Goal: Task Accomplishment & Management: Manage account settings

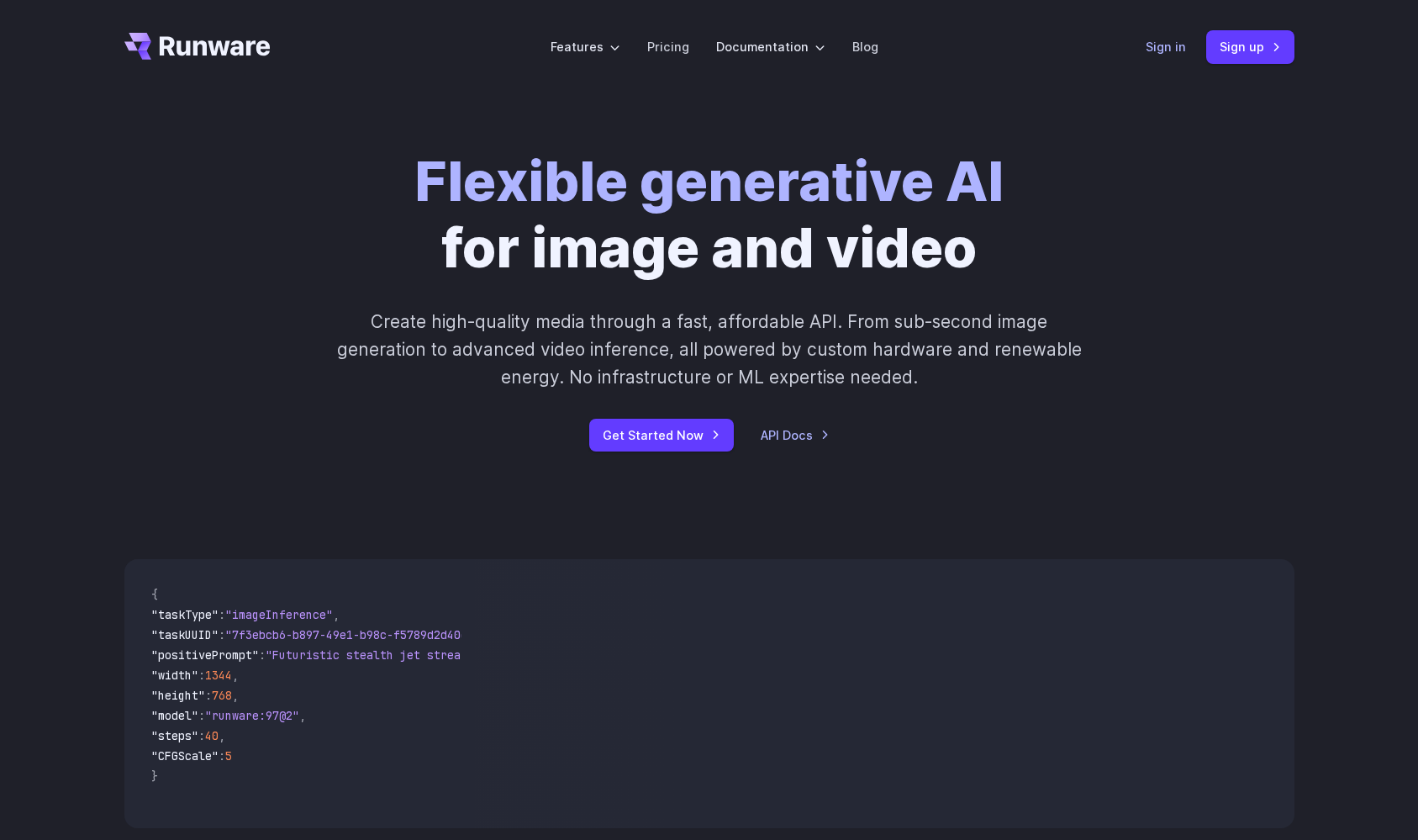
click at [1168, 45] on link "Sign in" at bounding box center [1166, 46] width 40 height 19
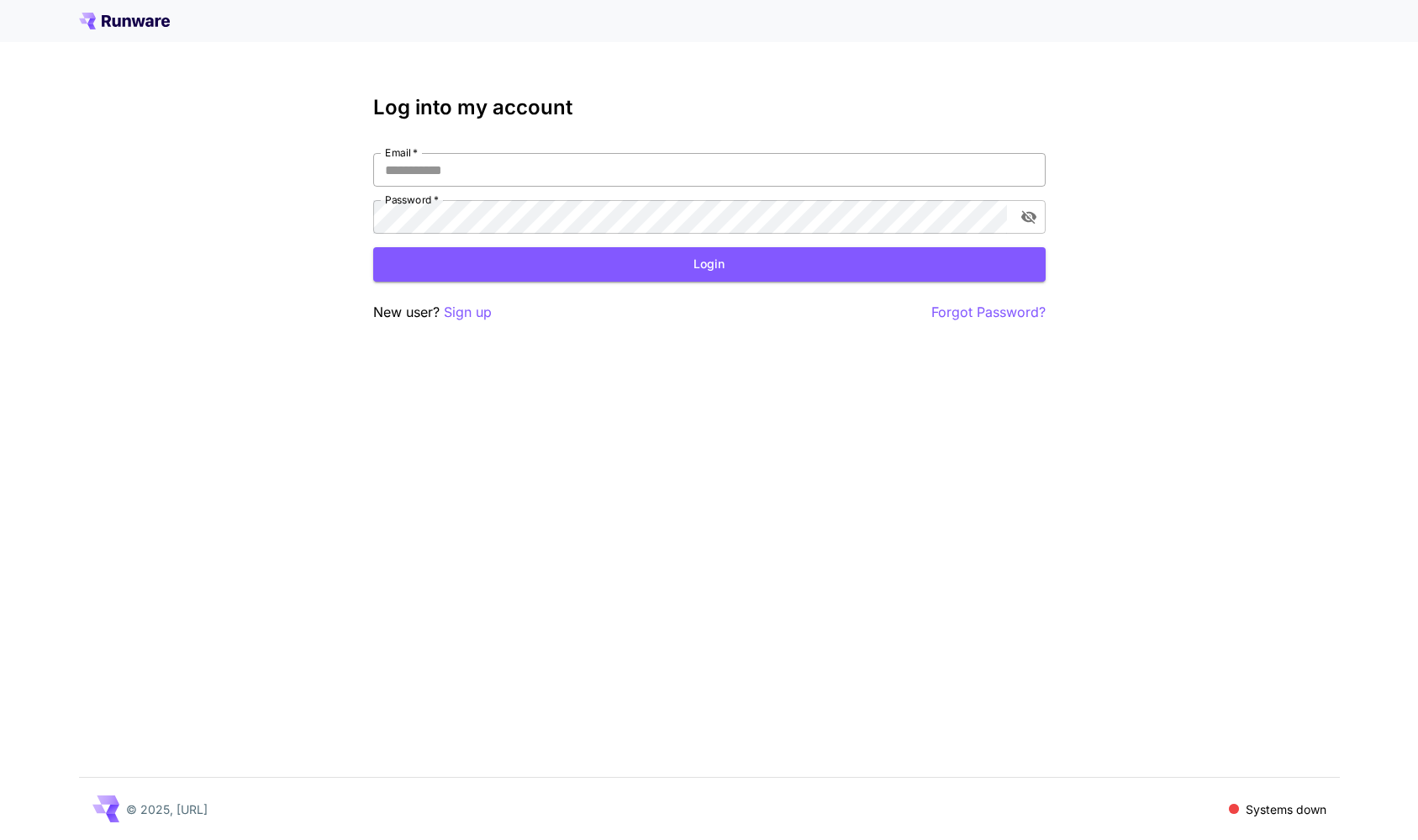
click at [418, 166] on input "Email   *" at bounding box center [709, 170] width 672 height 34
type input "**********"
click at [691, 256] on button "Login" at bounding box center [709, 264] width 672 height 34
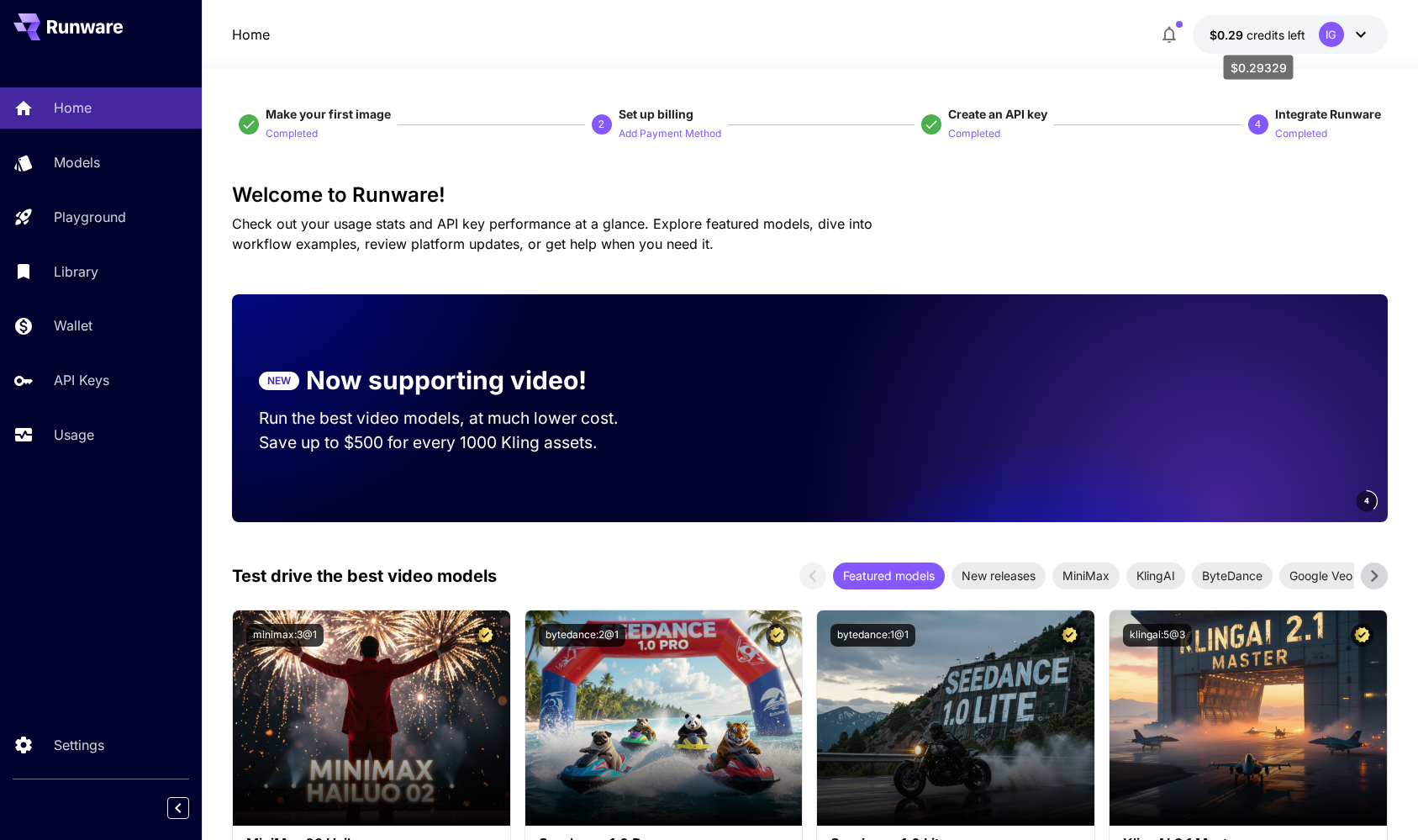
click at [1272, 35] on span "credits left" at bounding box center [1276, 35] width 59 height 14
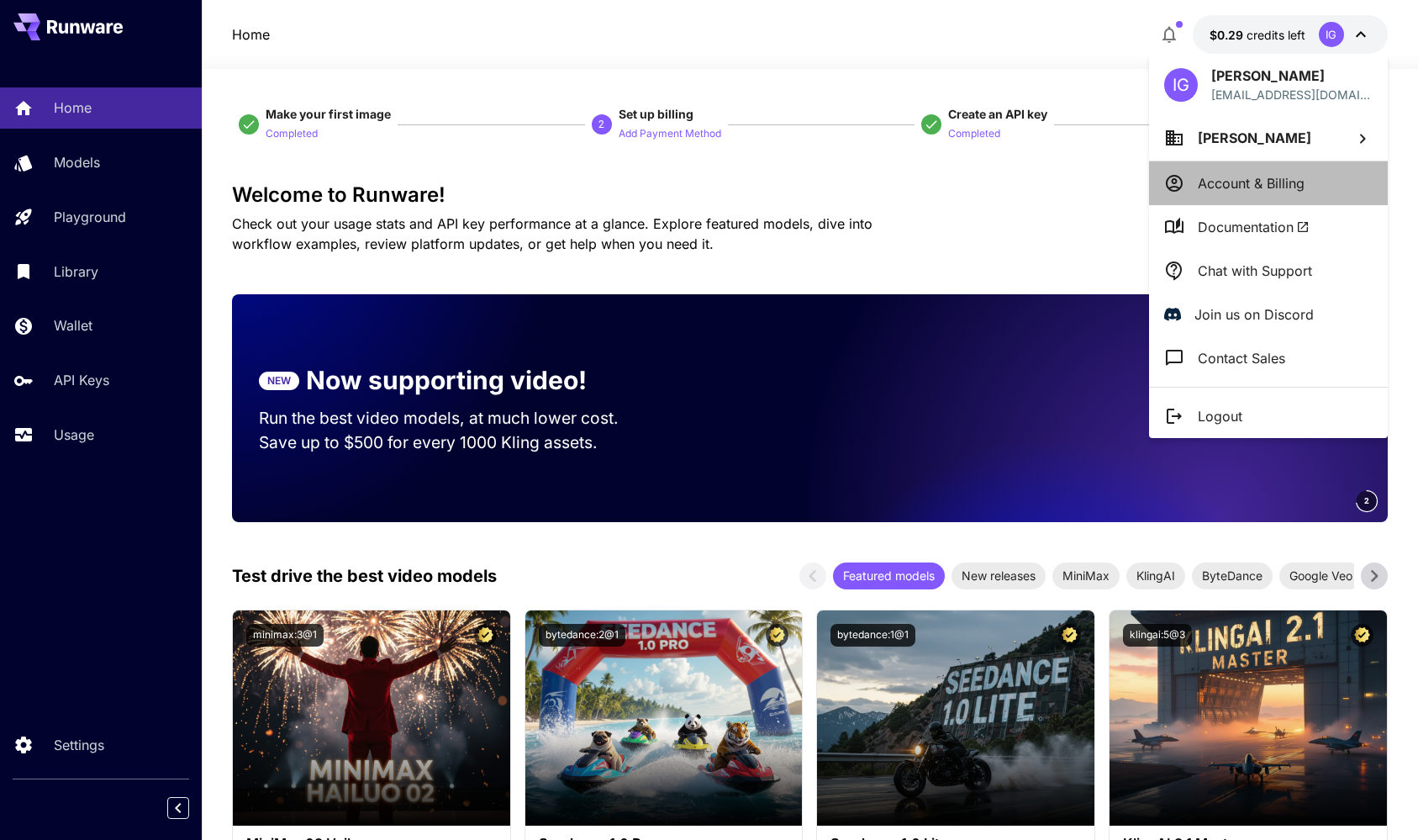
click at [1230, 190] on p "Account & Billing" at bounding box center [1251, 183] width 107 height 20
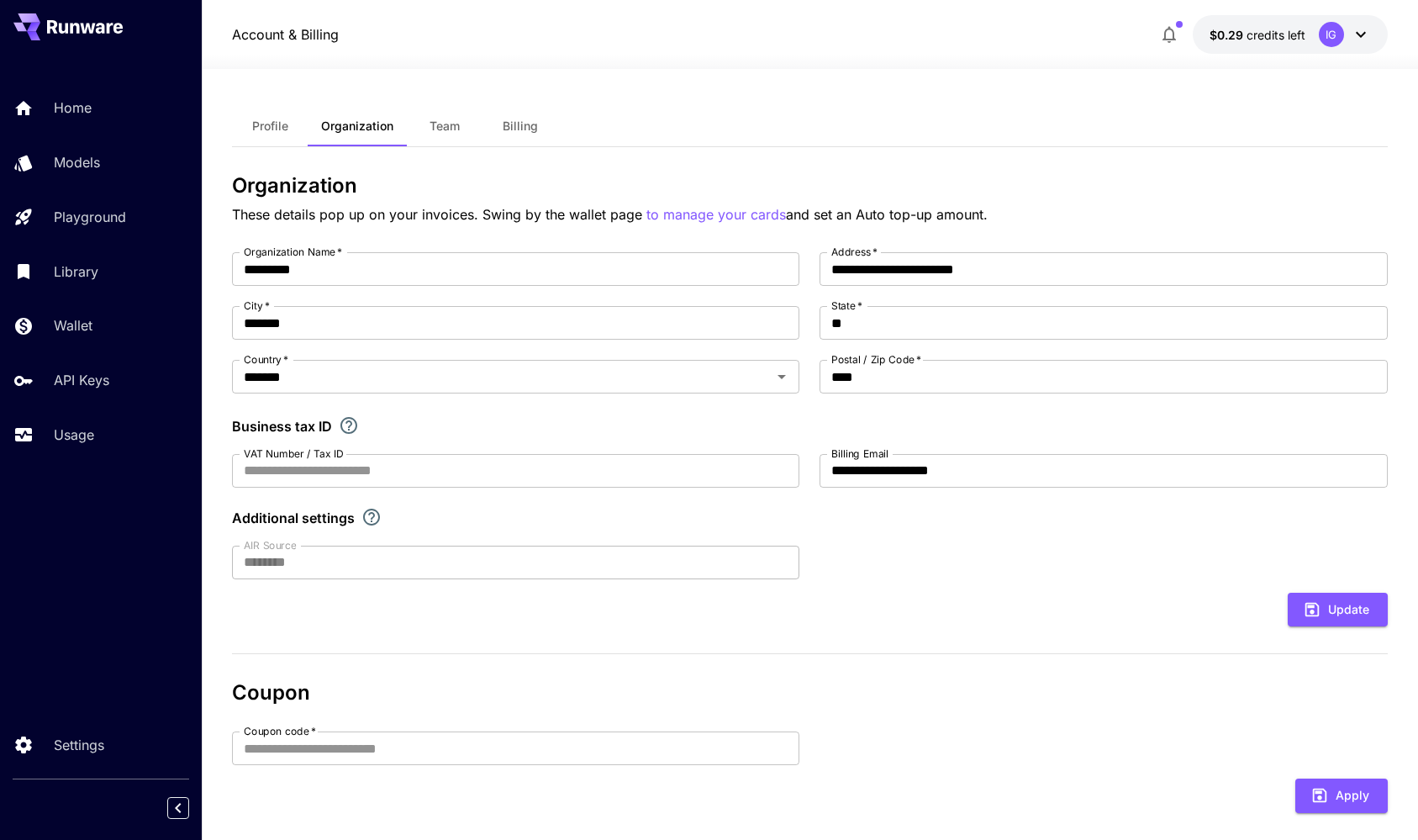
click at [522, 125] on span "Billing" at bounding box center [520, 126] width 35 height 15
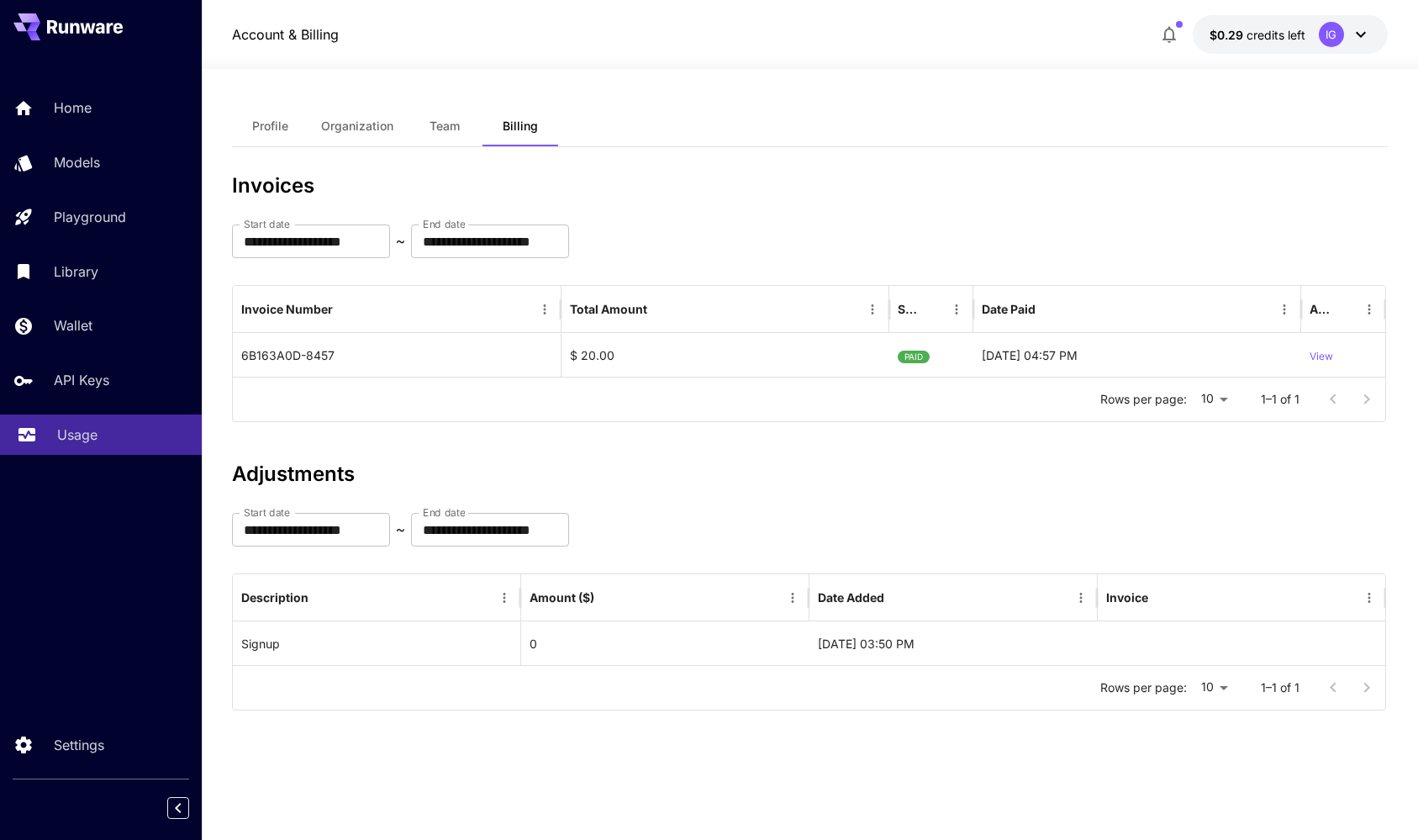
click at [76, 443] on p "Usage" at bounding box center [77, 434] width 40 height 20
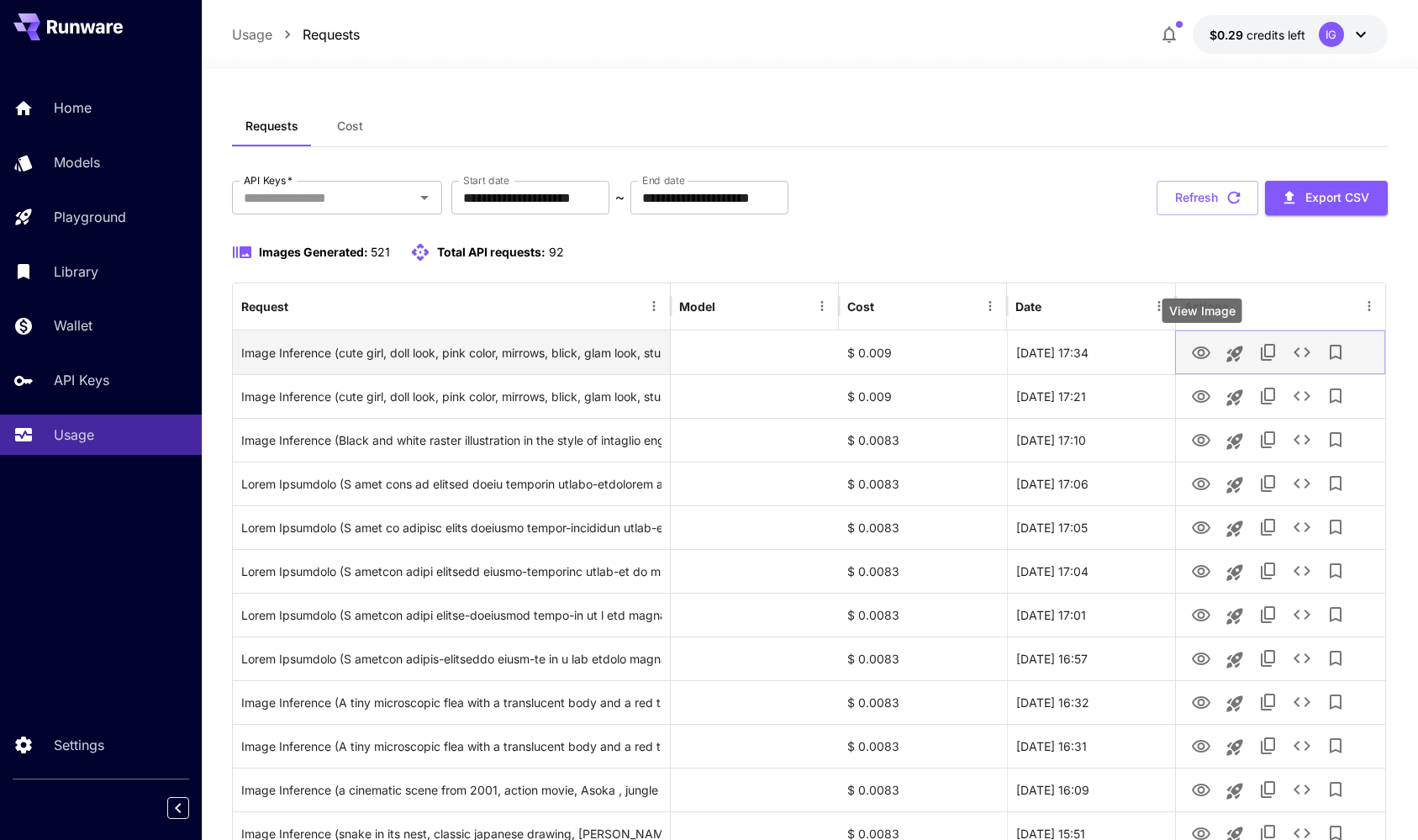
click at [1209, 351] on icon "View Image" at bounding box center [1201, 352] width 18 height 13
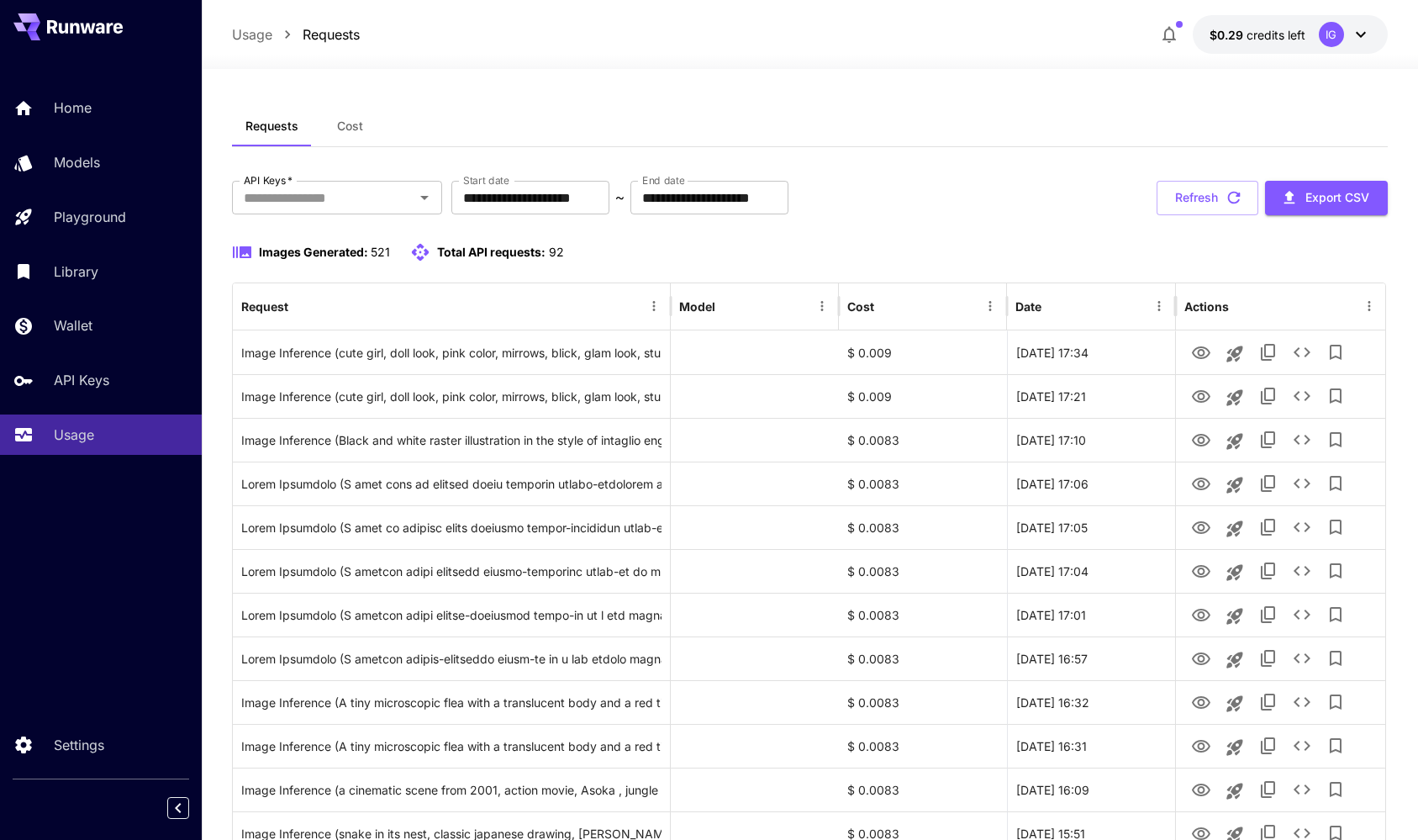
click at [1263, 24] on button "$0.29 credits left IG" at bounding box center [1290, 34] width 195 height 39
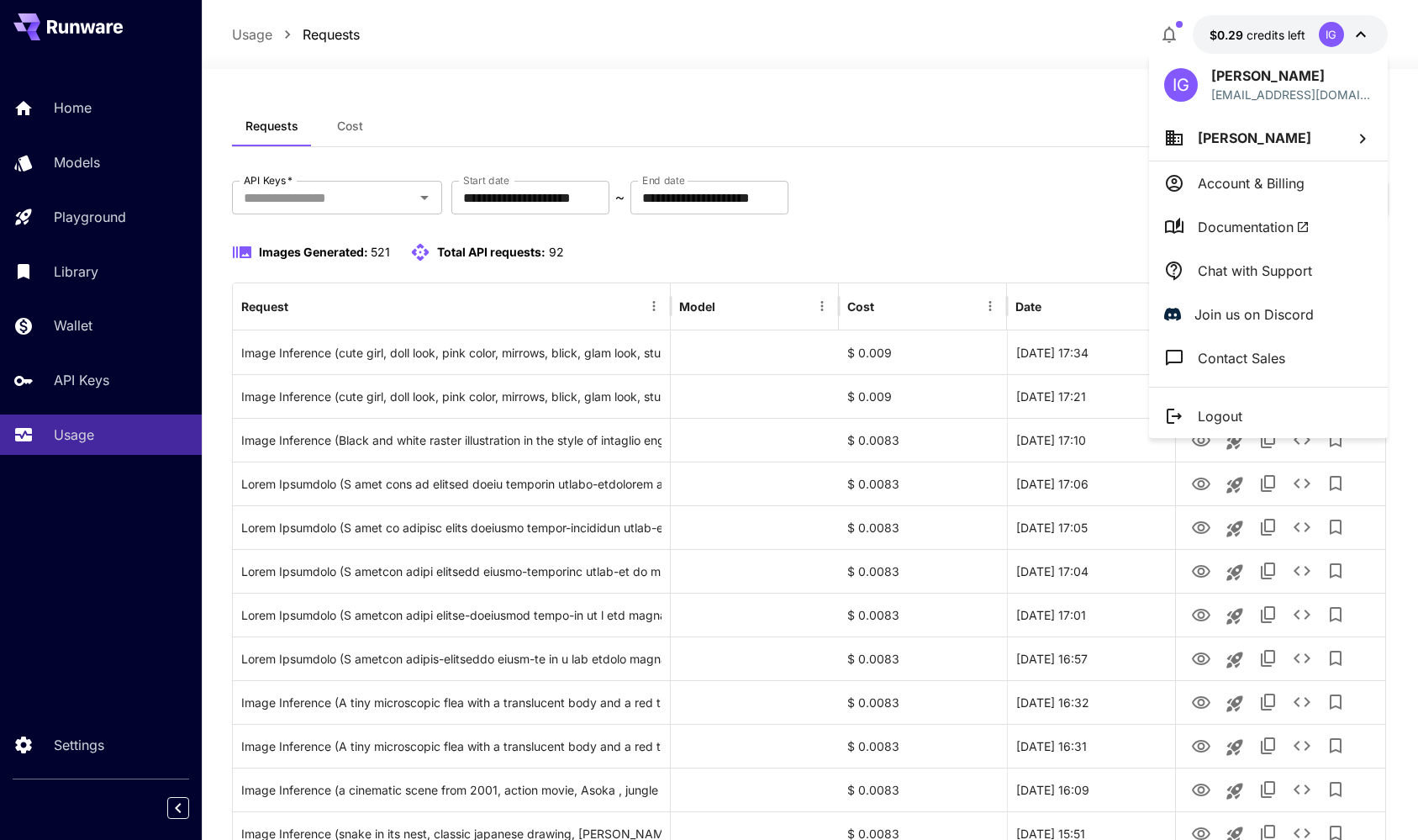
click at [1229, 186] on p "Account & Billing" at bounding box center [1251, 183] width 107 height 20
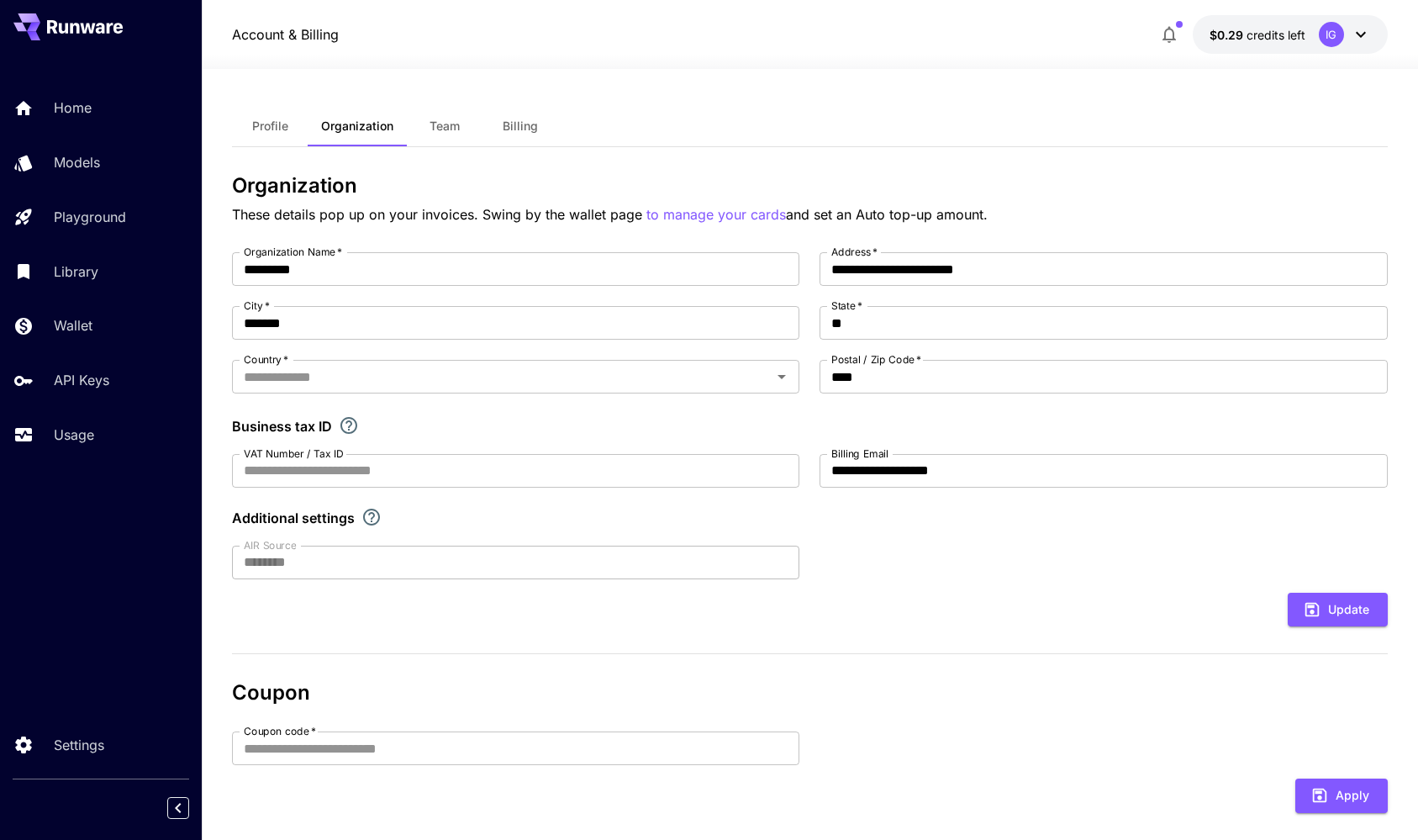
type input "*******"
click at [446, 125] on span "Team" at bounding box center [445, 126] width 30 height 15
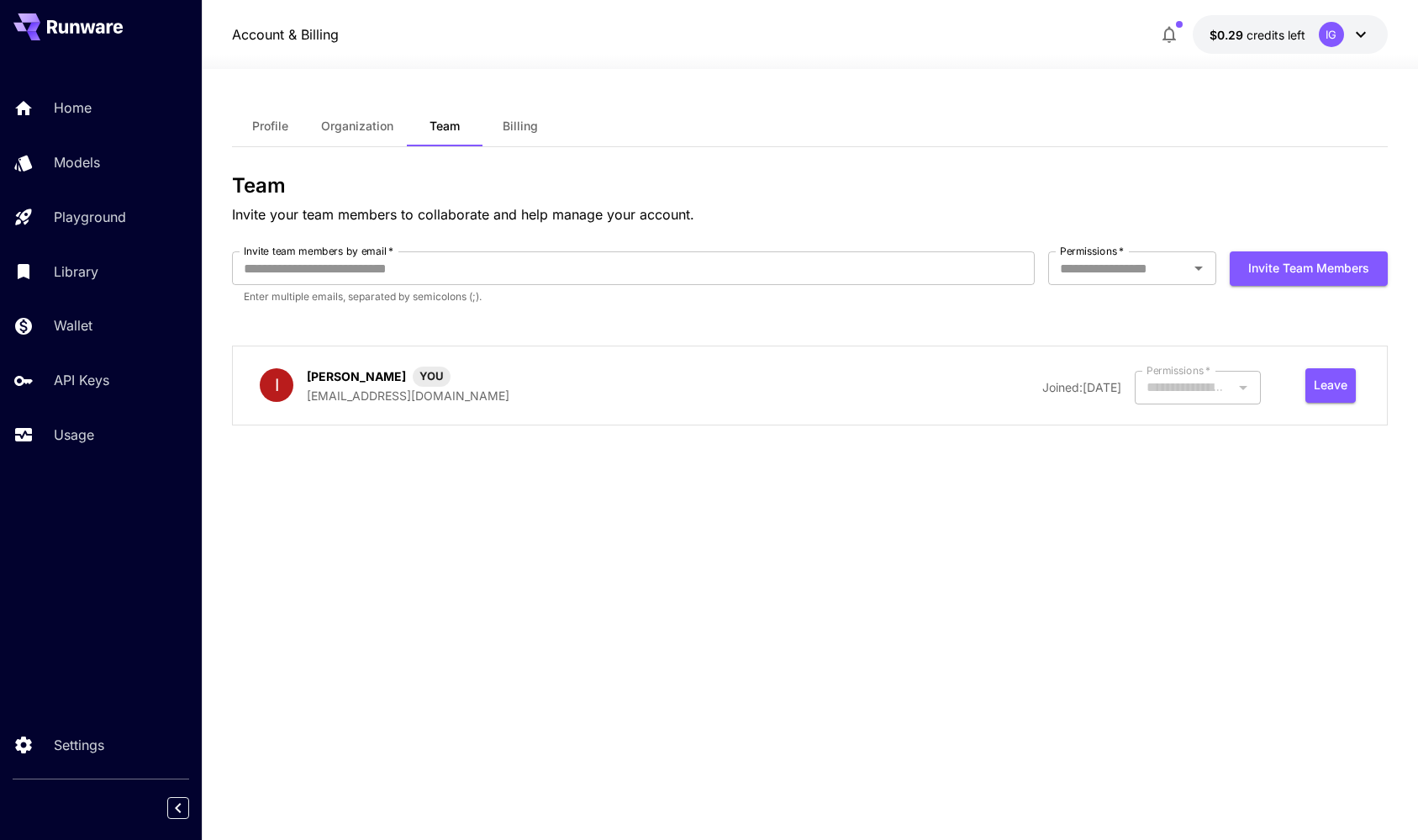
click at [529, 125] on span "Billing" at bounding box center [520, 126] width 35 height 15
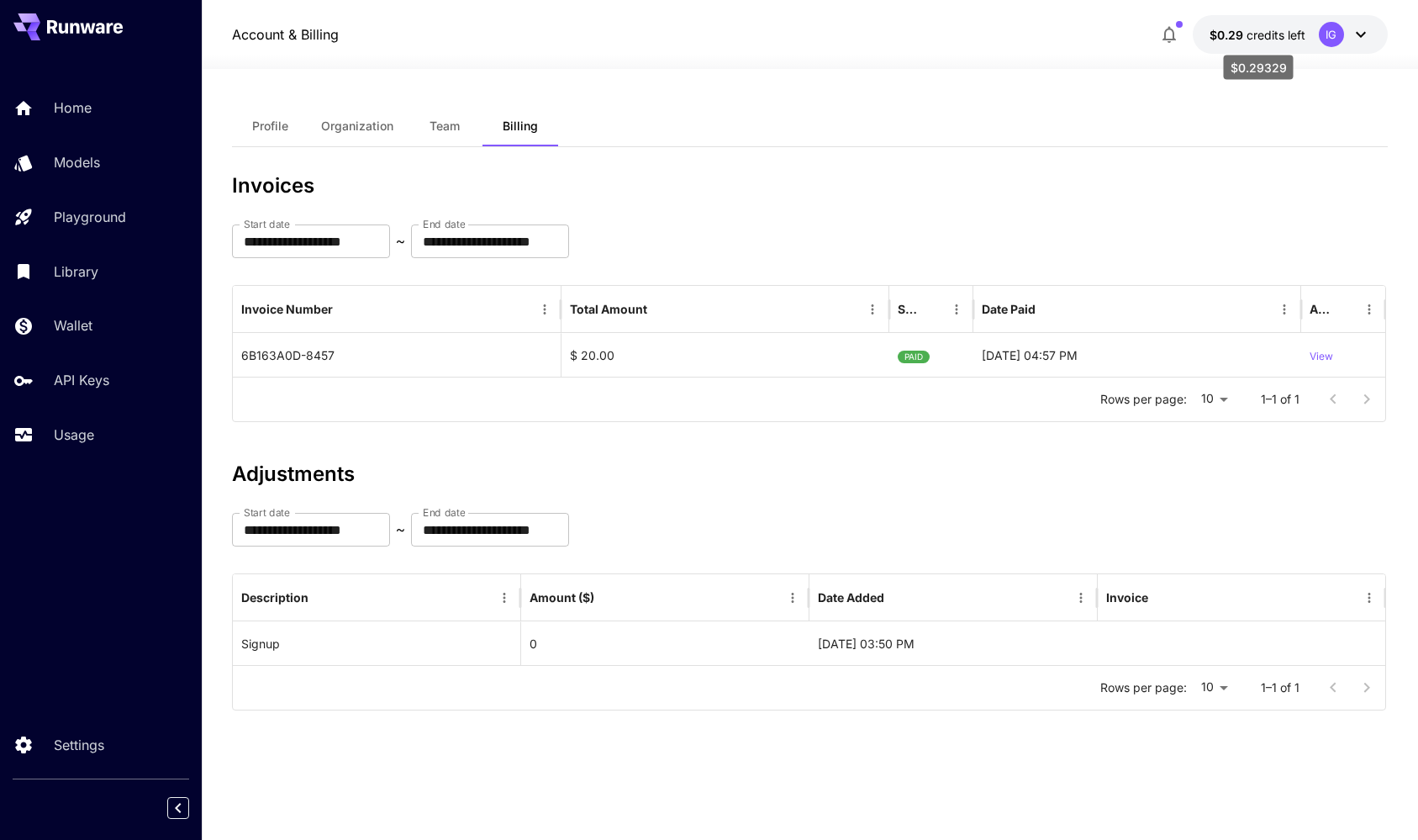
click at [1255, 40] on span "credits left" at bounding box center [1276, 35] width 59 height 14
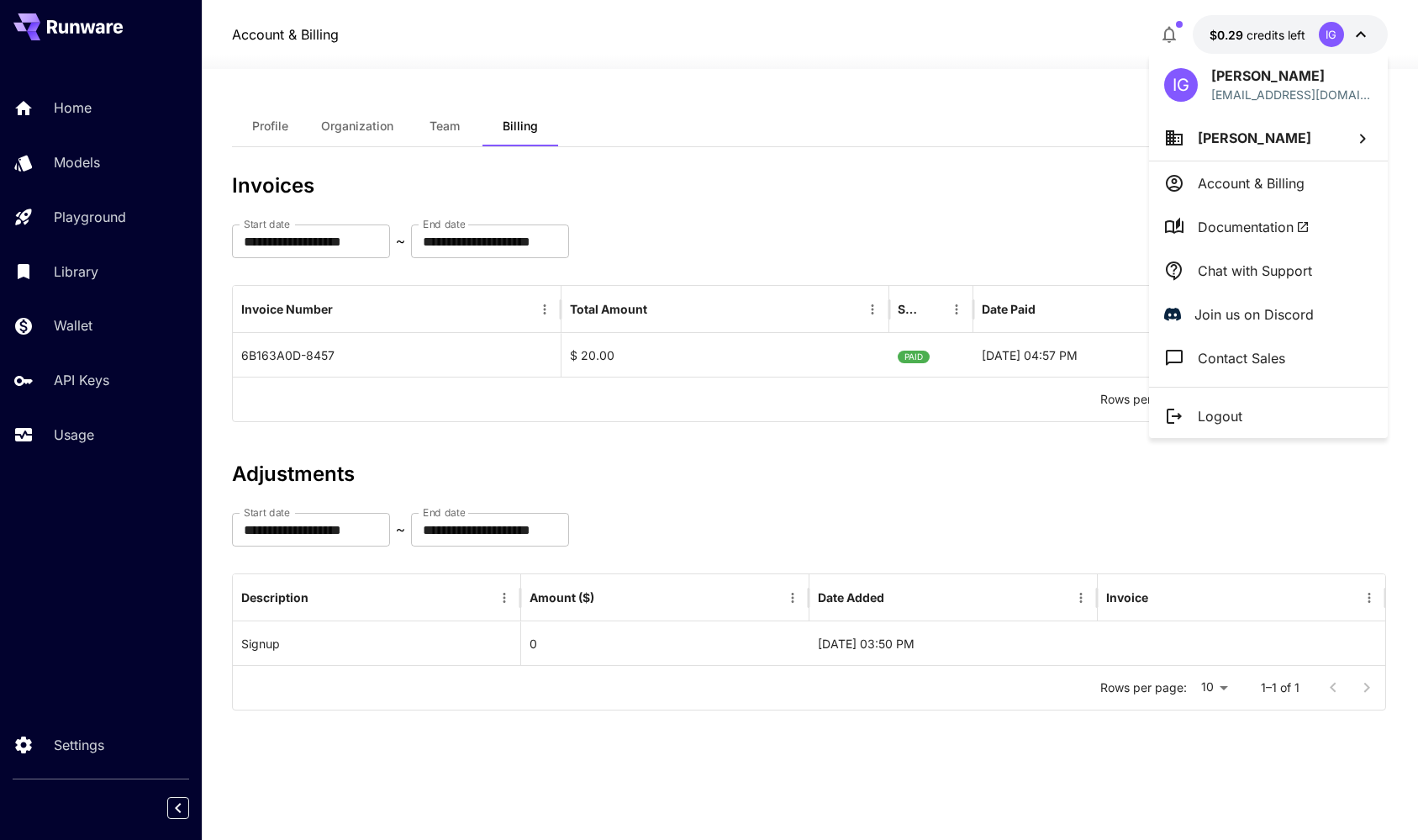
click at [77, 331] on div at bounding box center [709, 420] width 1418 height 840
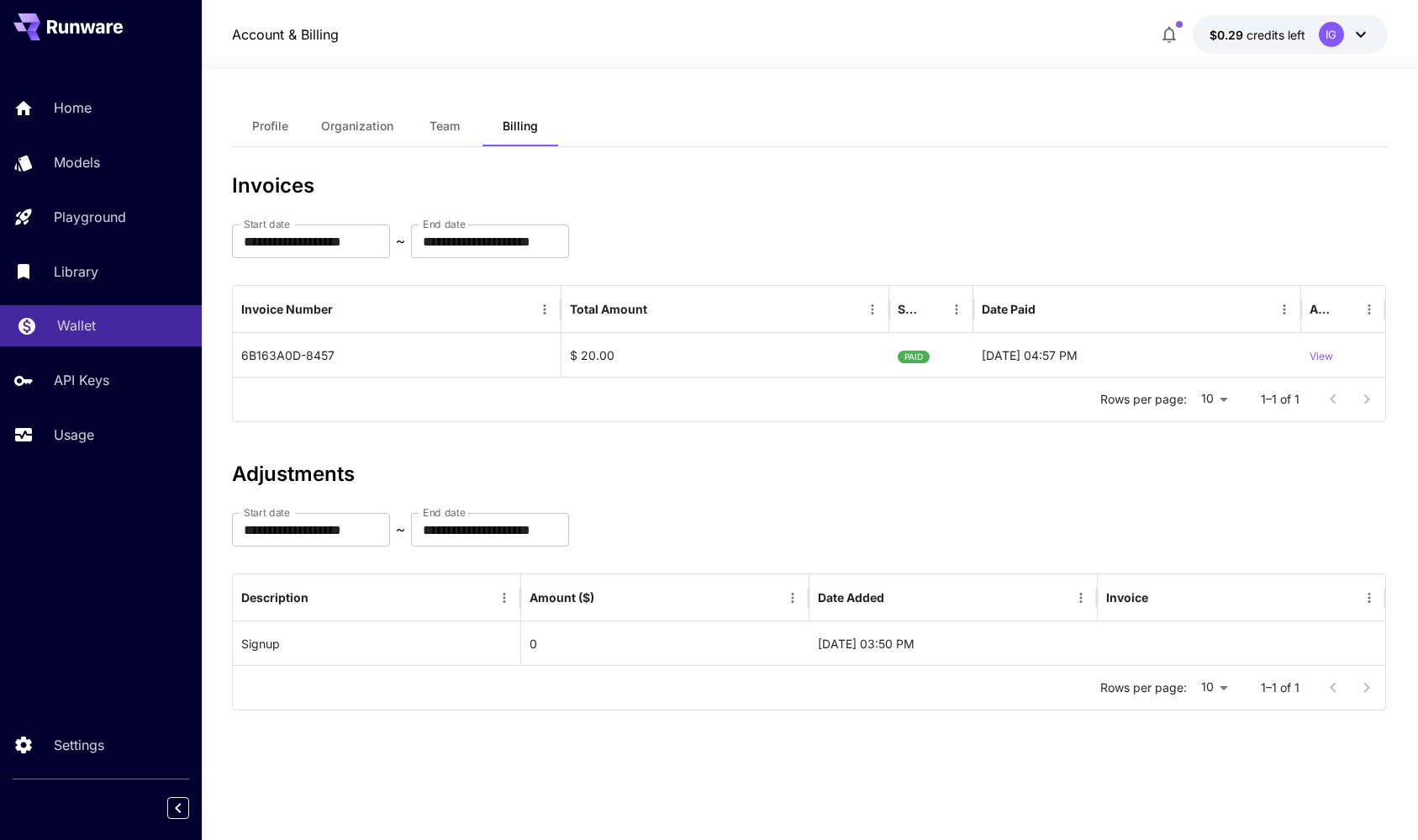
click at [52, 325] on link "Wallet" at bounding box center [101, 325] width 202 height 41
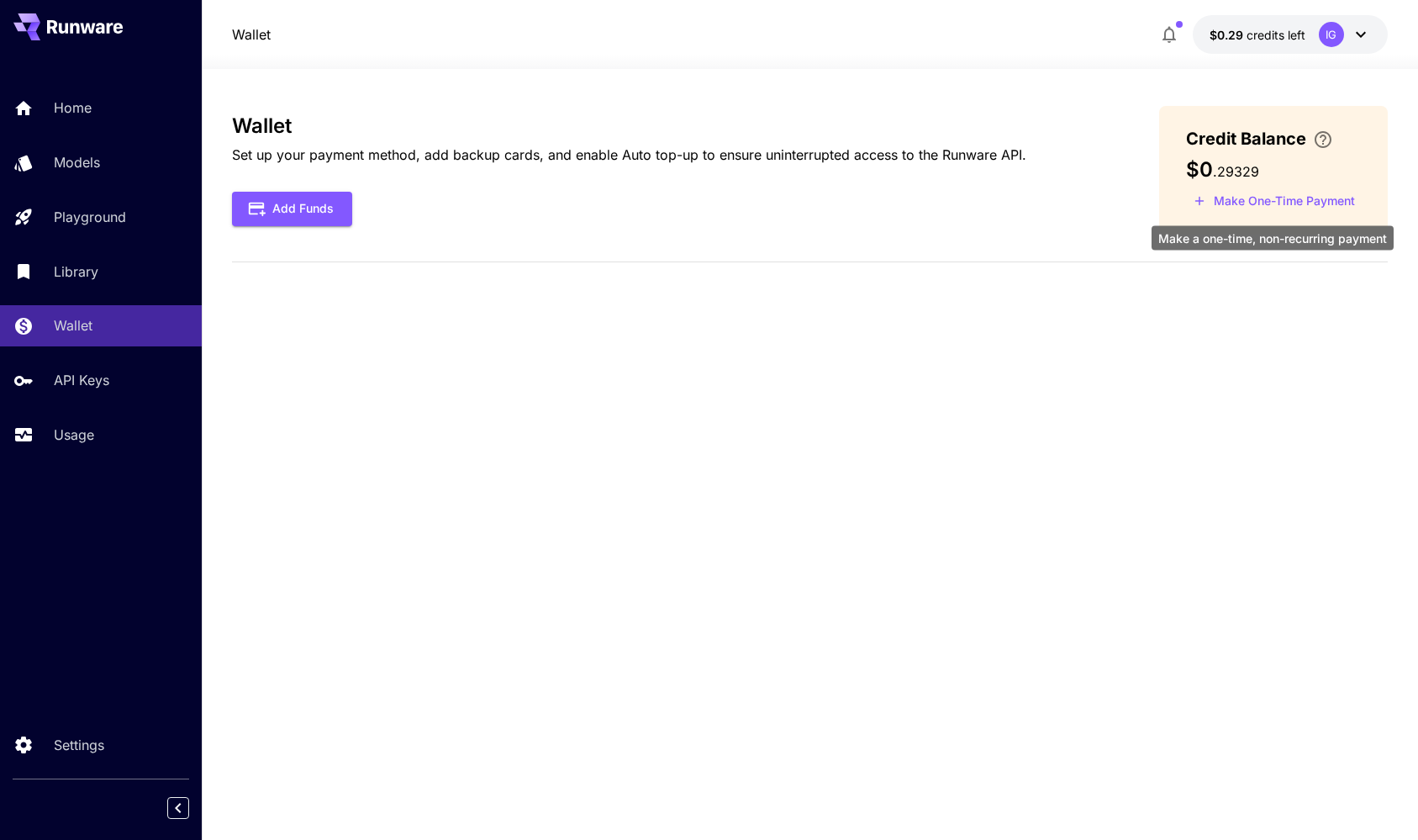
click at [1324, 201] on button "Make One-Time Payment" at bounding box center [1274, 201] width 177 height 26
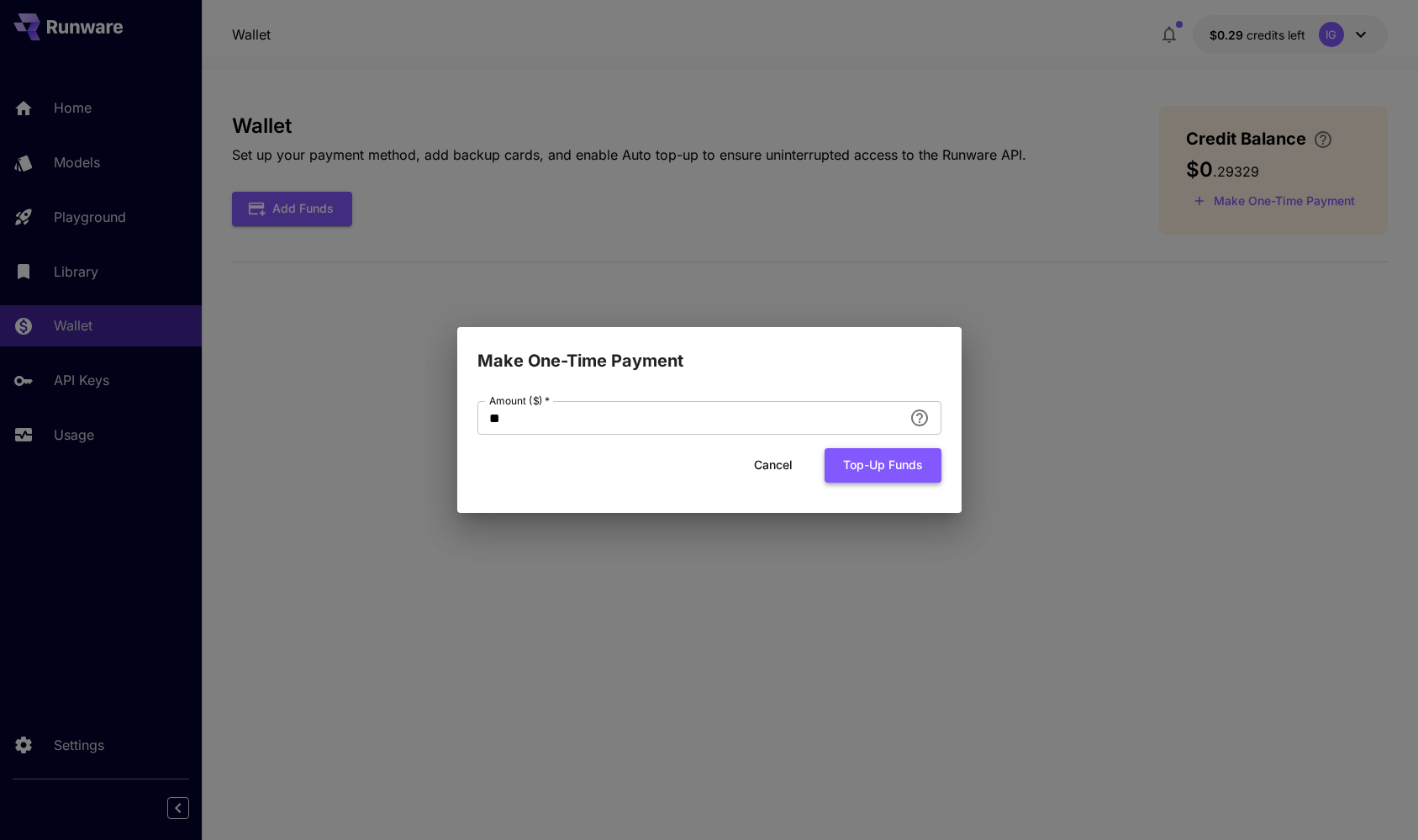
click at [878, 466] on button "Top-up funds" at bounding box center [883, 465] width 117 height 34
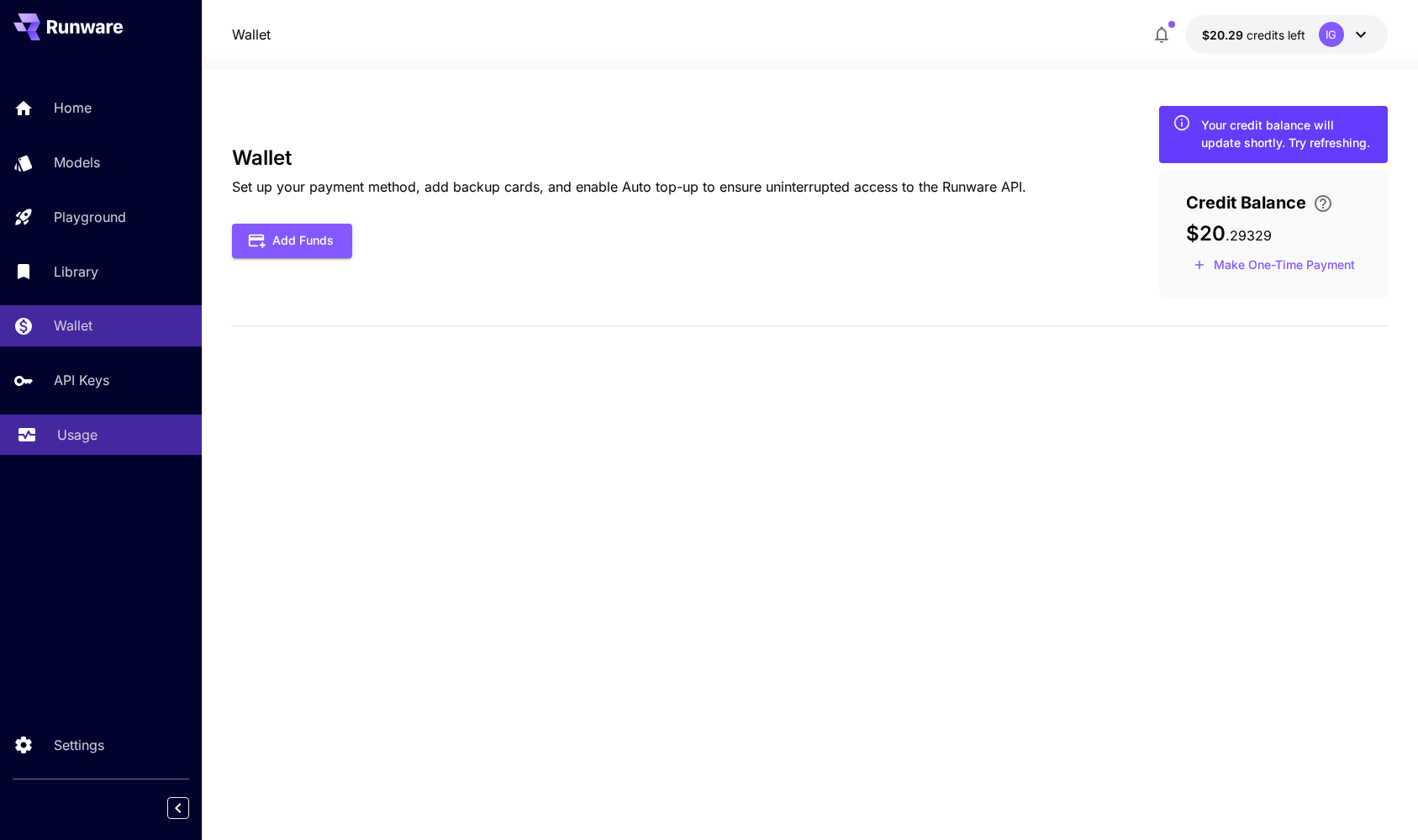
click at [73, 434] on p "Usage" at bounding box center [77, 434] width 40 height 20
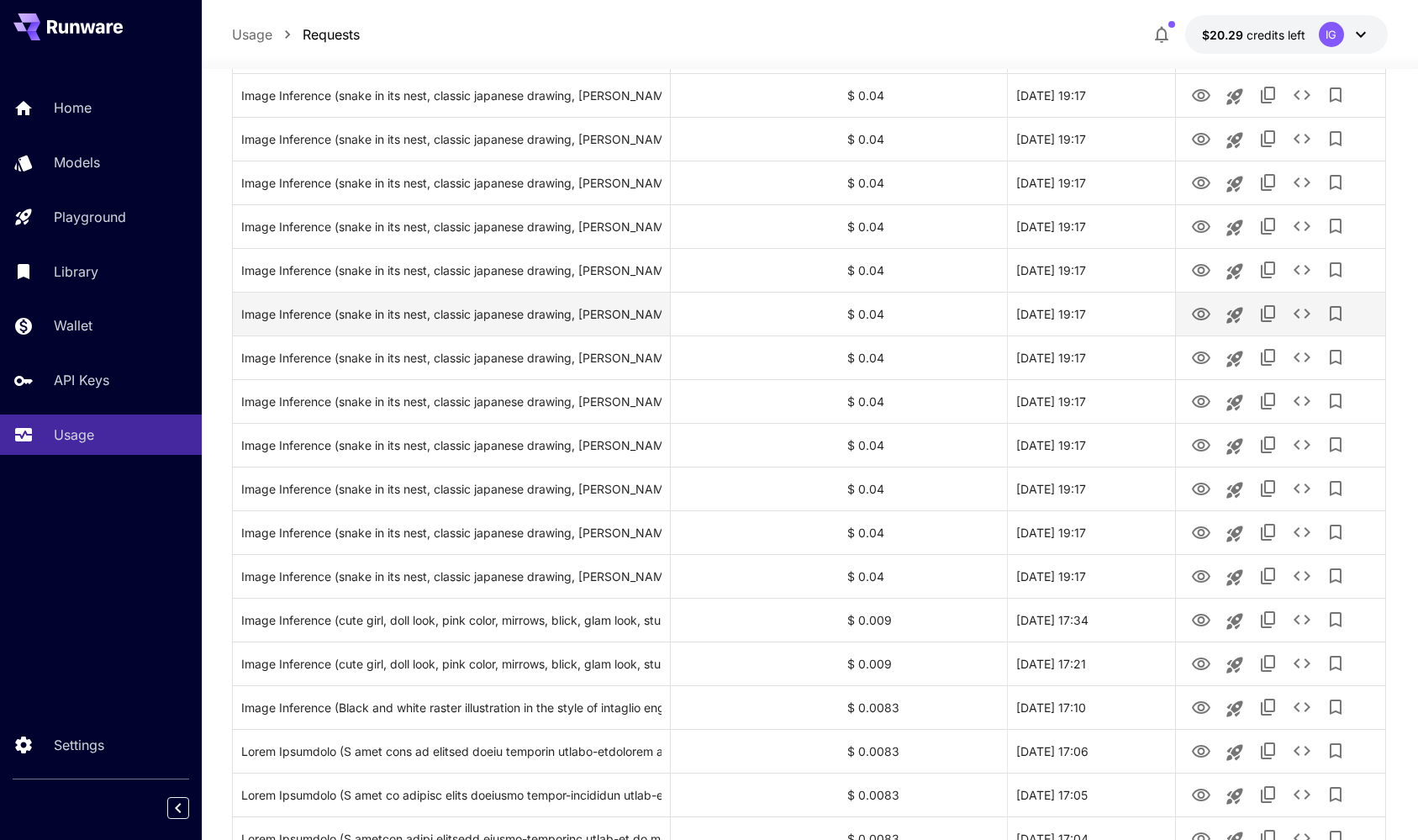
scroll to position [431, 0]
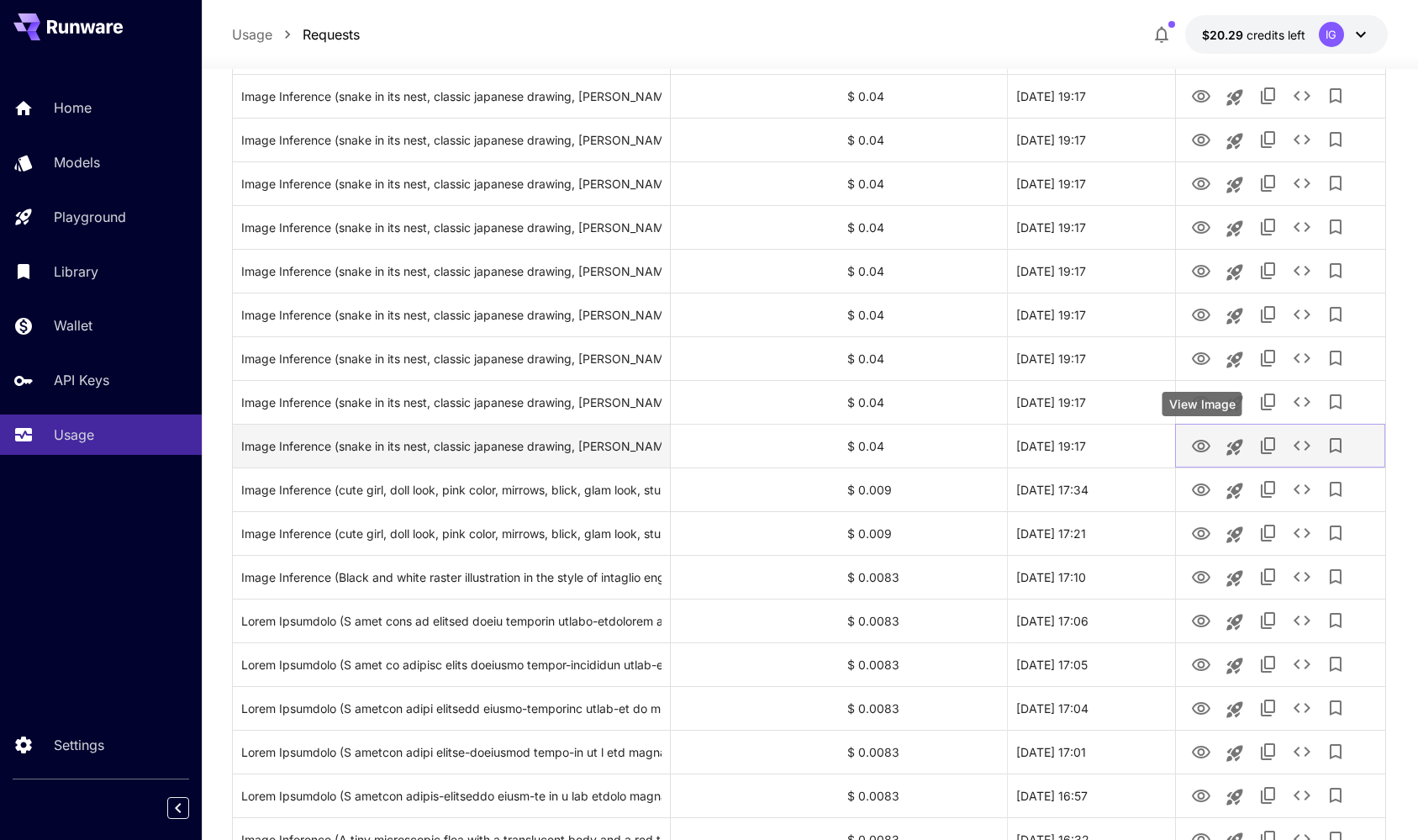
click at [1202, 444] on icon "View Image" at bounding box center [1201, 446] width 18 height 13
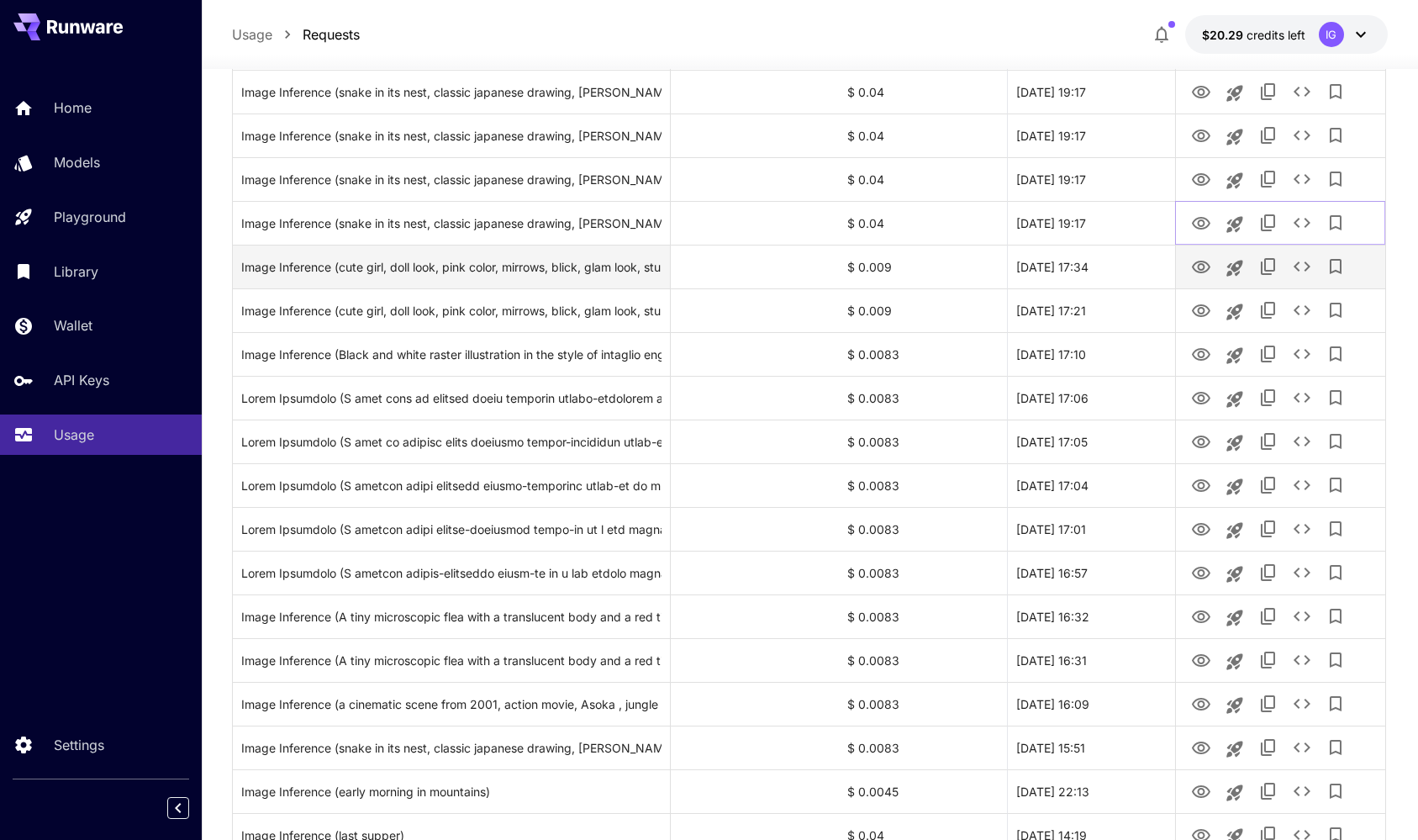
scroll to position [685, 0]
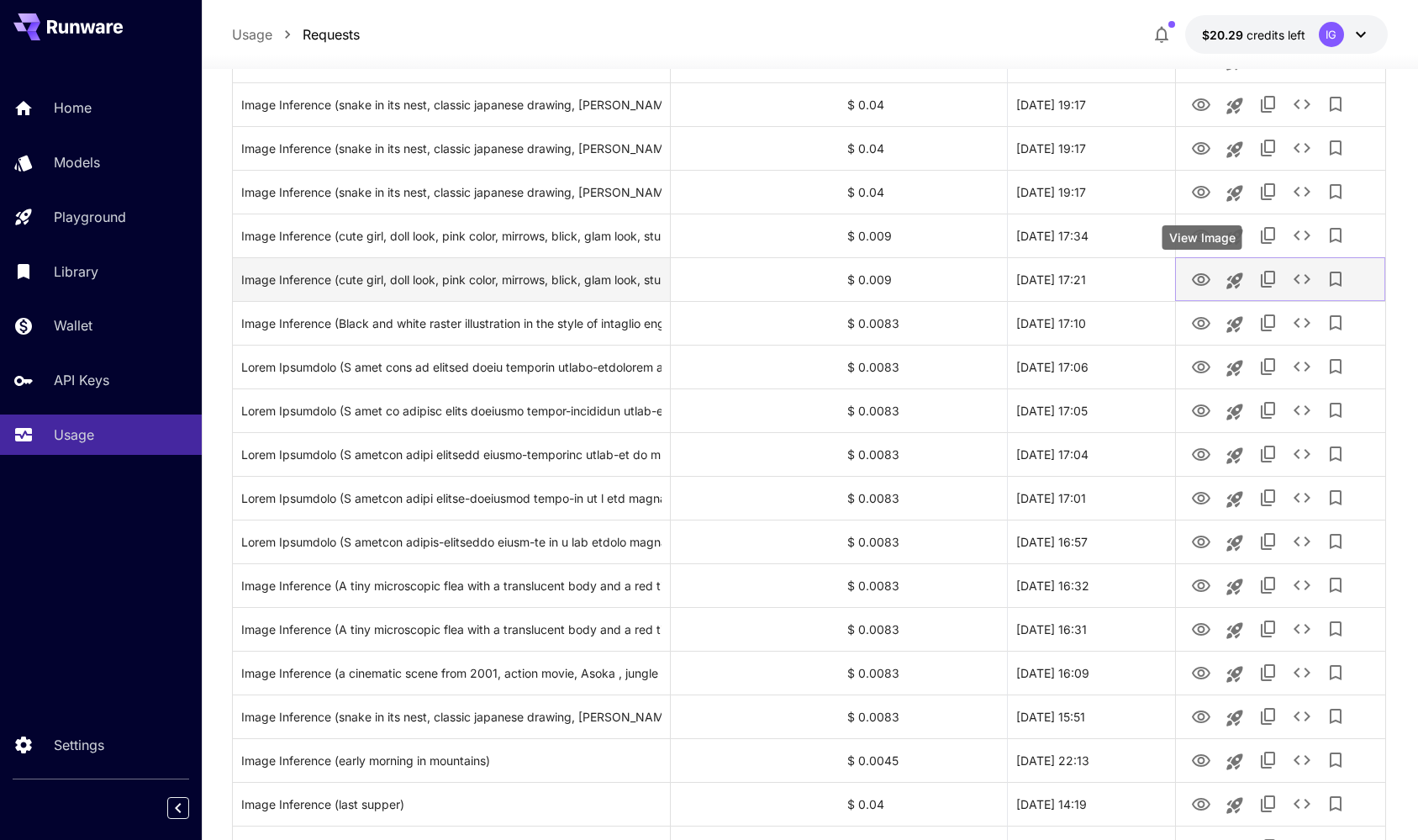
click at [1199, 280] on icon "View Image" at bounding box center [1201, 279] width 18 height 13
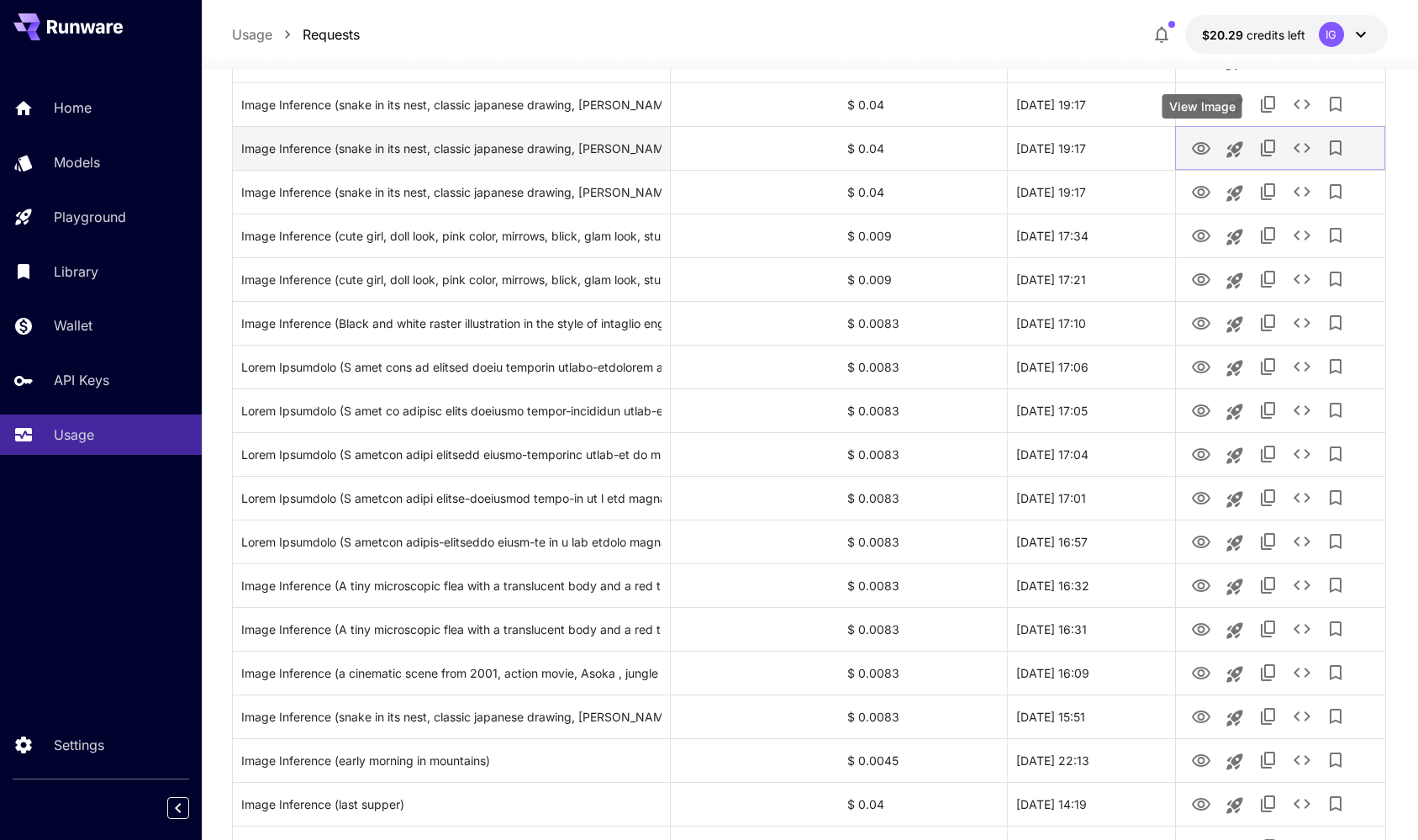
click at [1198, 146] on icon "View Image" at bounding box center [1201, 149] width 20 height 20
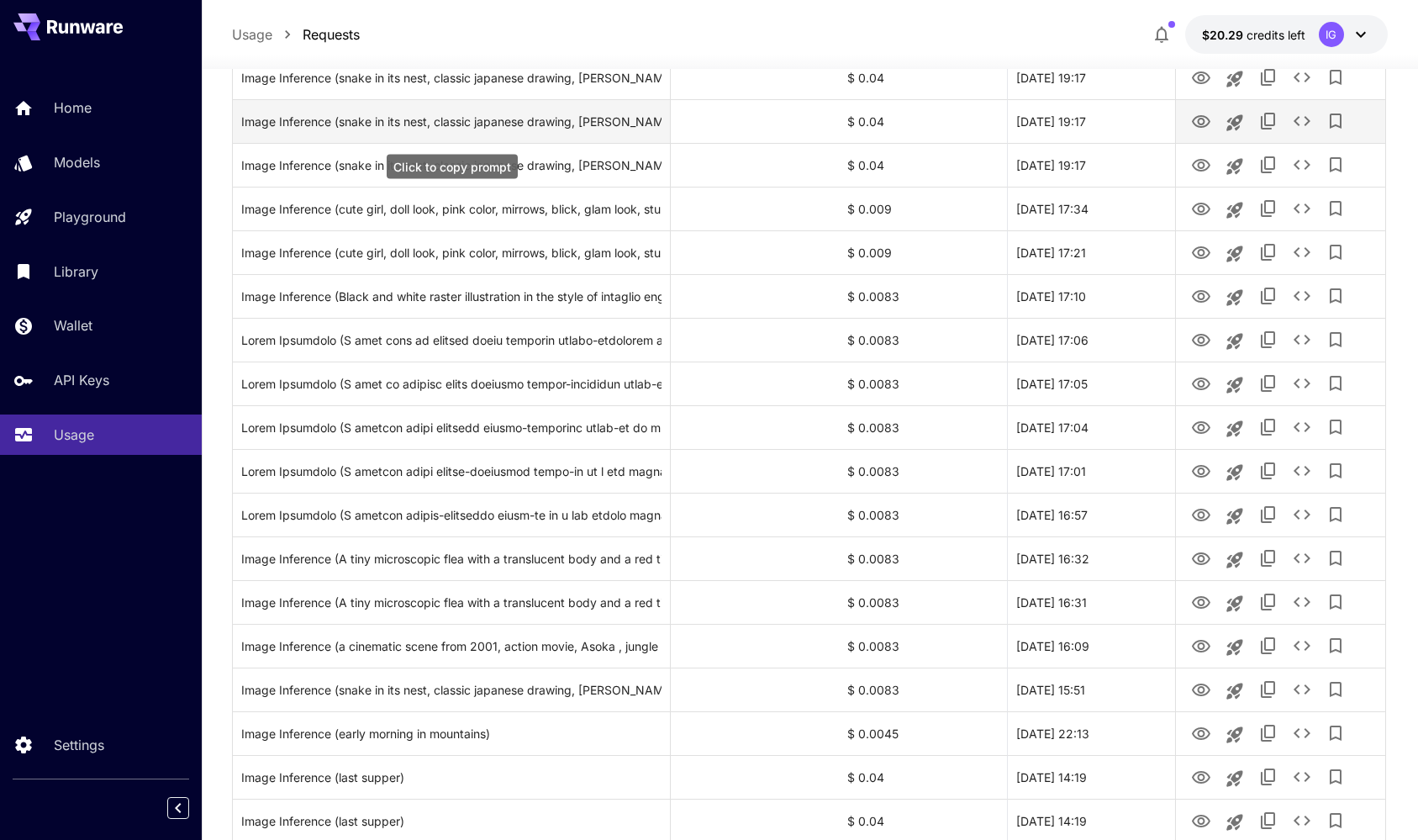
scroll to position [861, 0]
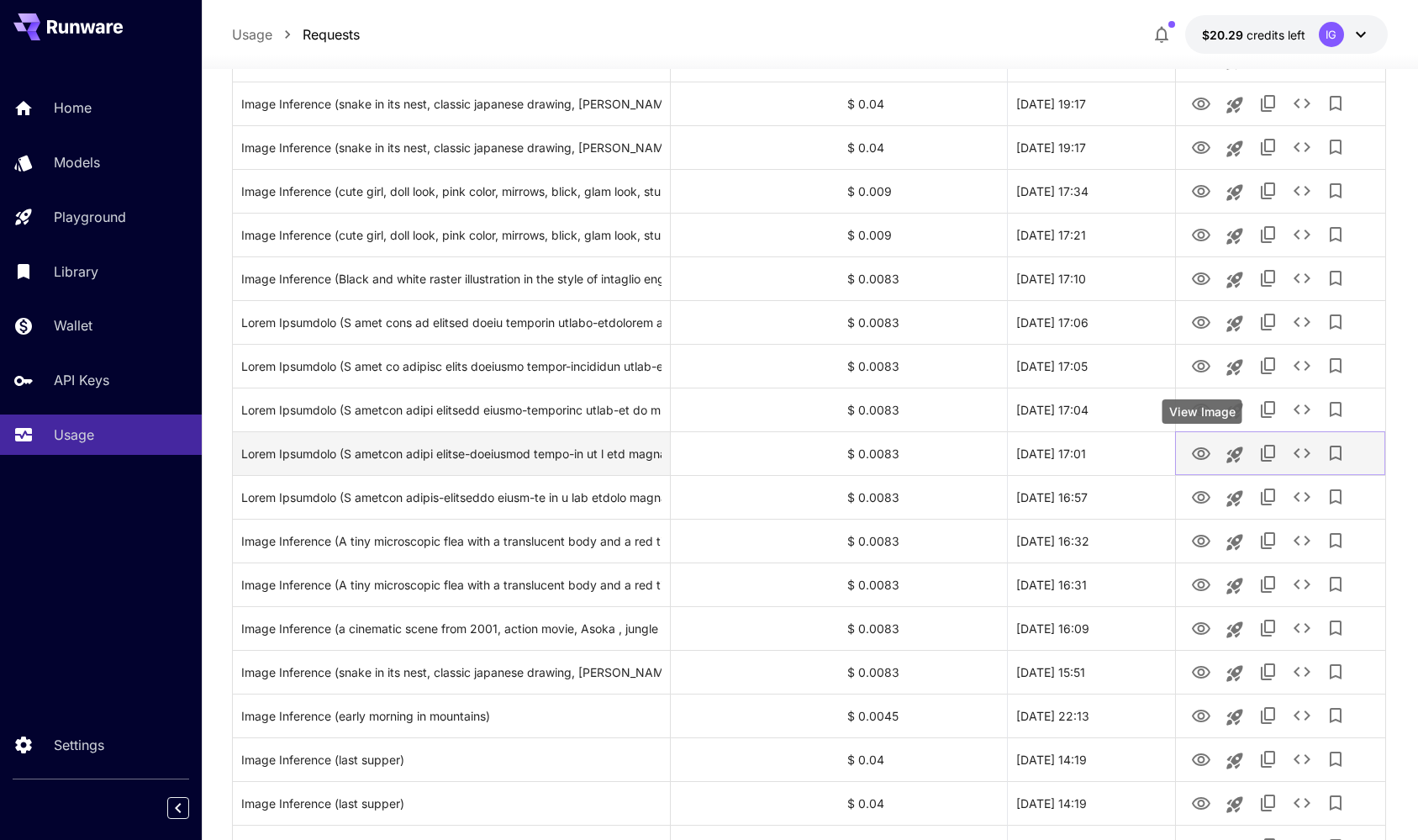
click at [1205, 452] on icon "View Image" at bounding box center [1201, 453] width 18 height 13
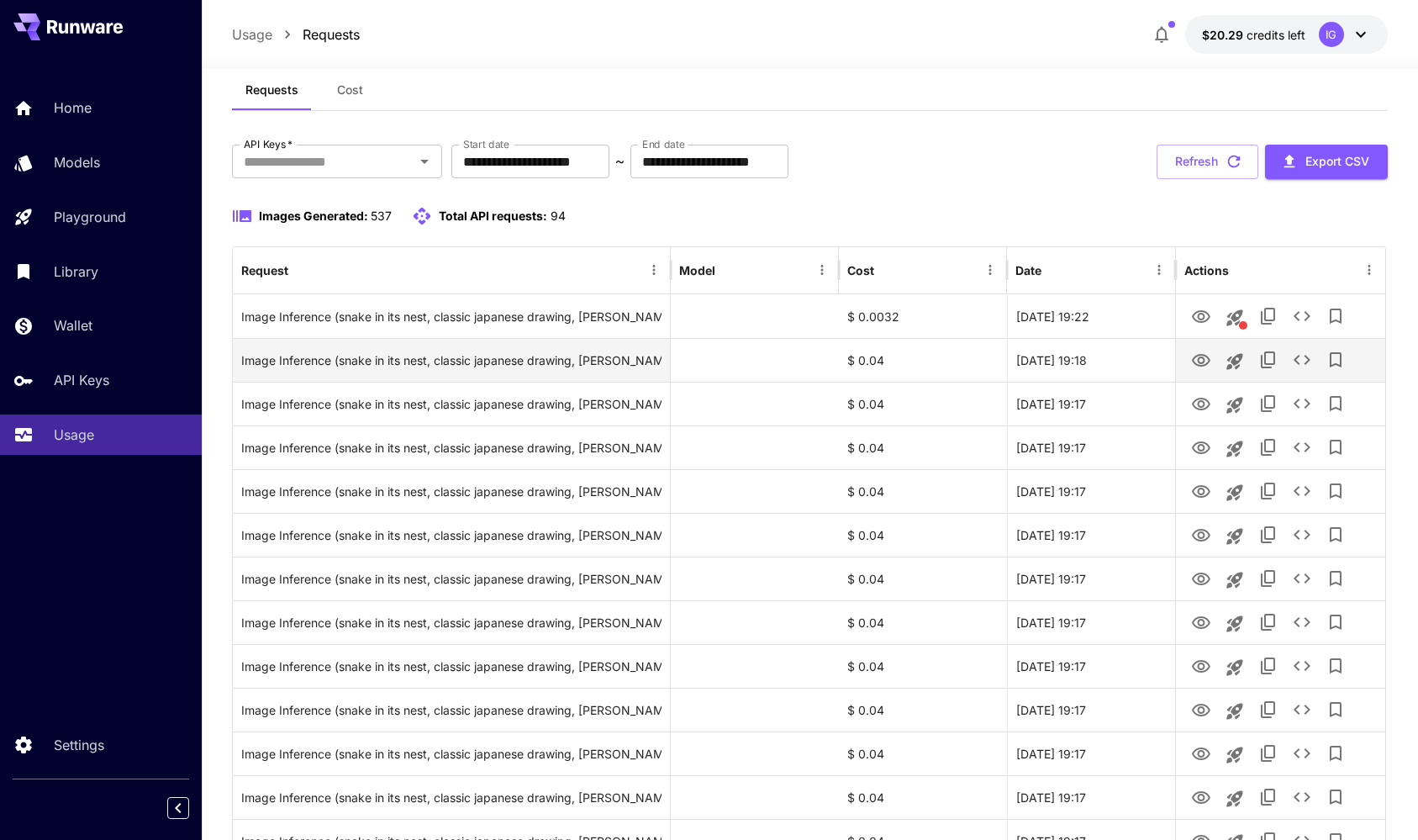
scroll to position [34, 0]
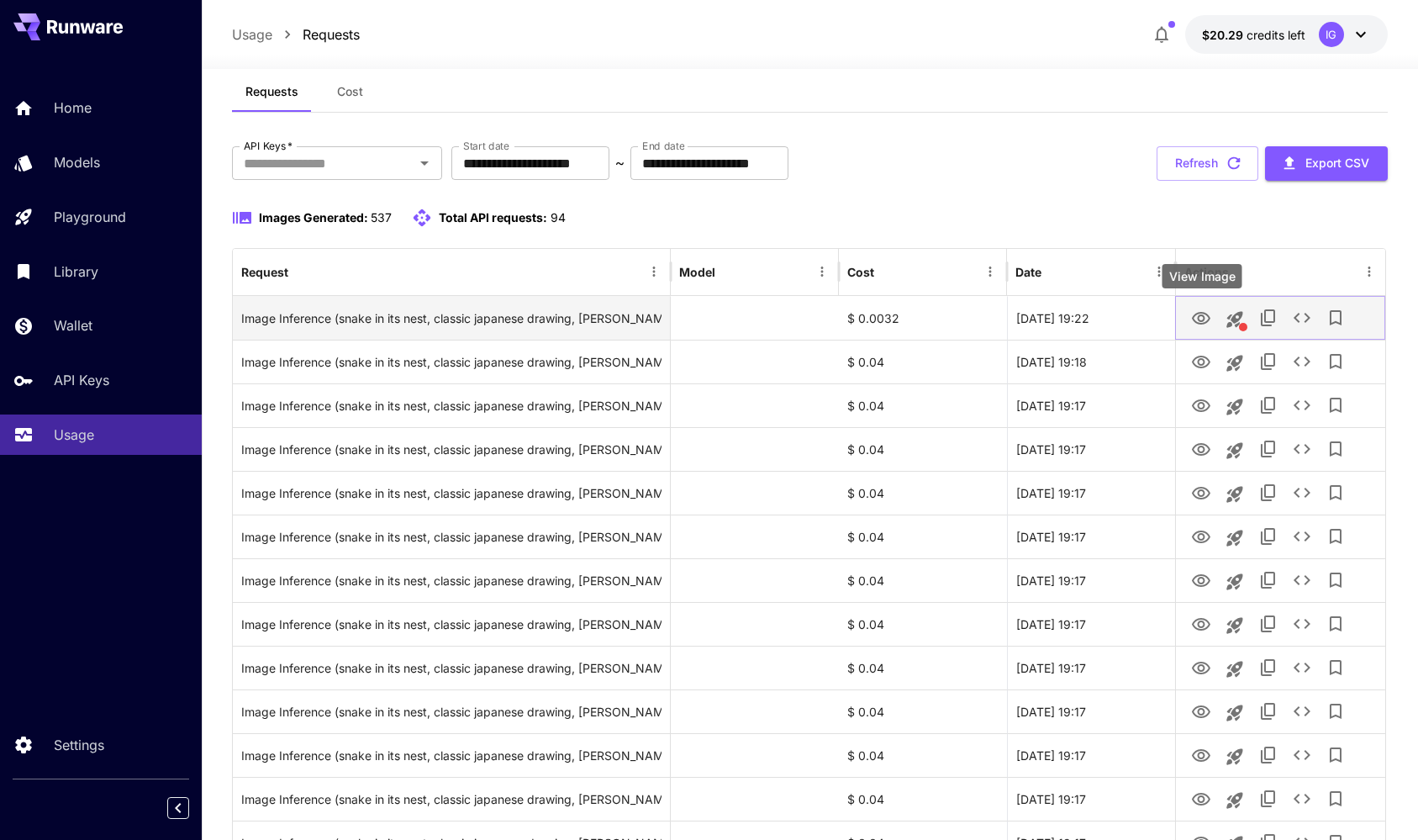
click at [1202, 313] on icon "View Image" at bounding box center [1201, 318] width 18 height 13
